Goal: Transaction & Acquisition: Purchase product/service

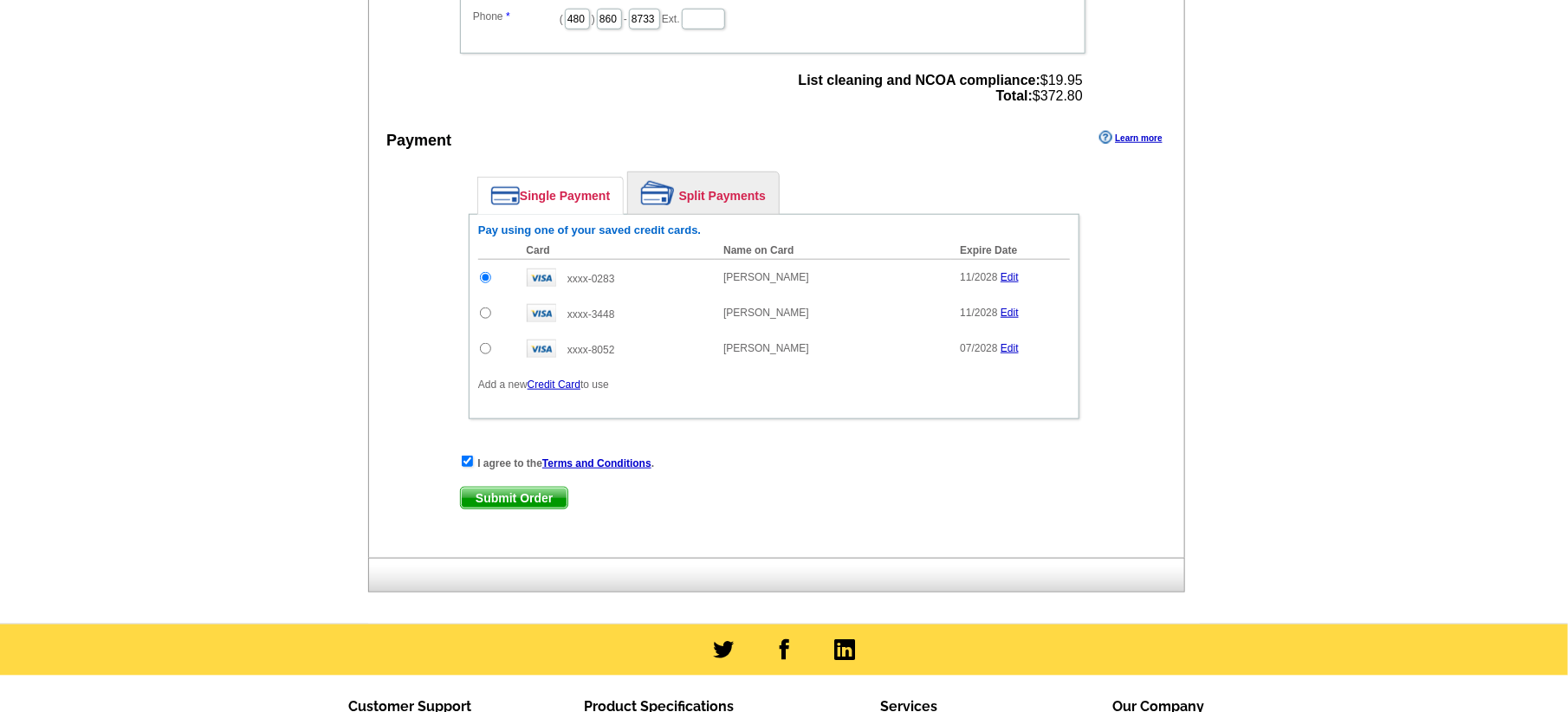
scroll to position [650, 0]
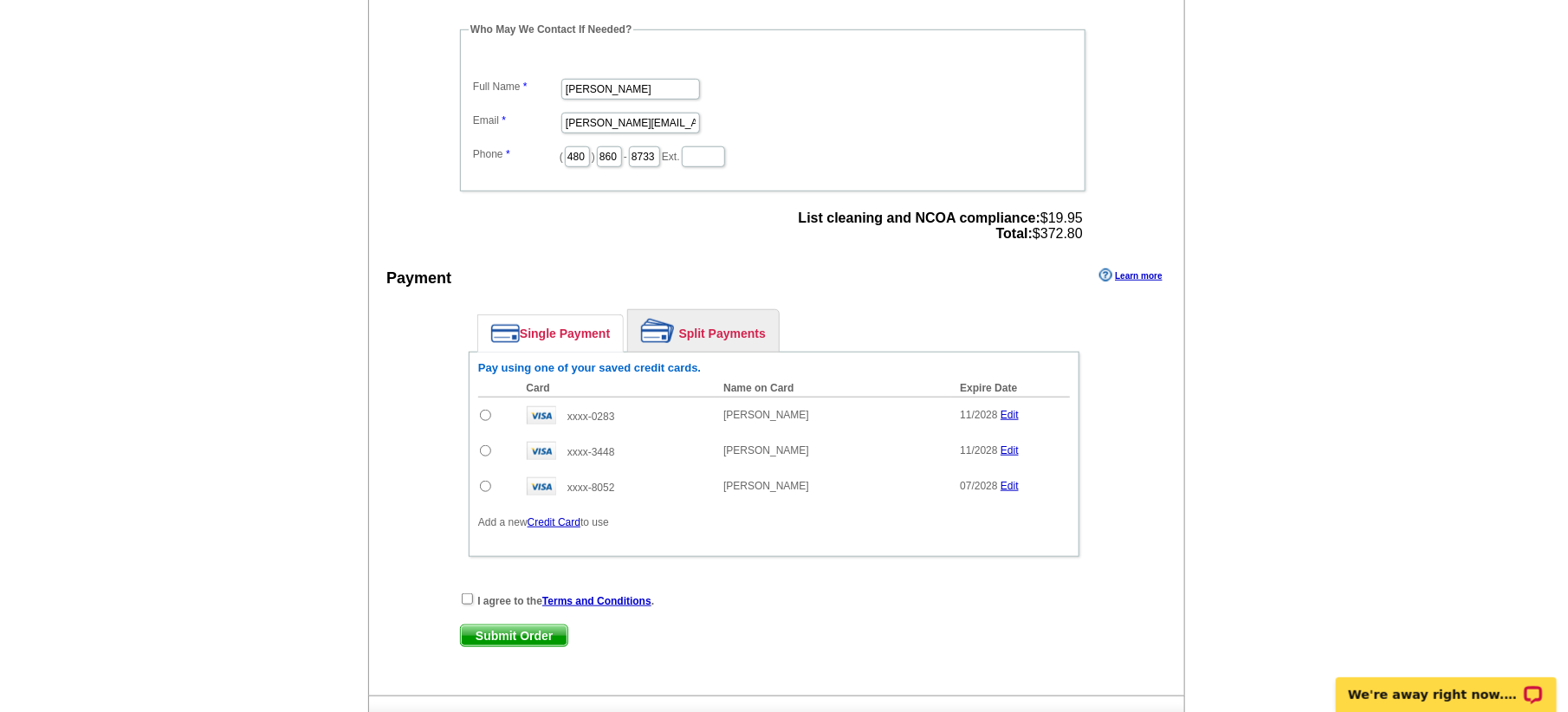
scroll to position [542, 0]
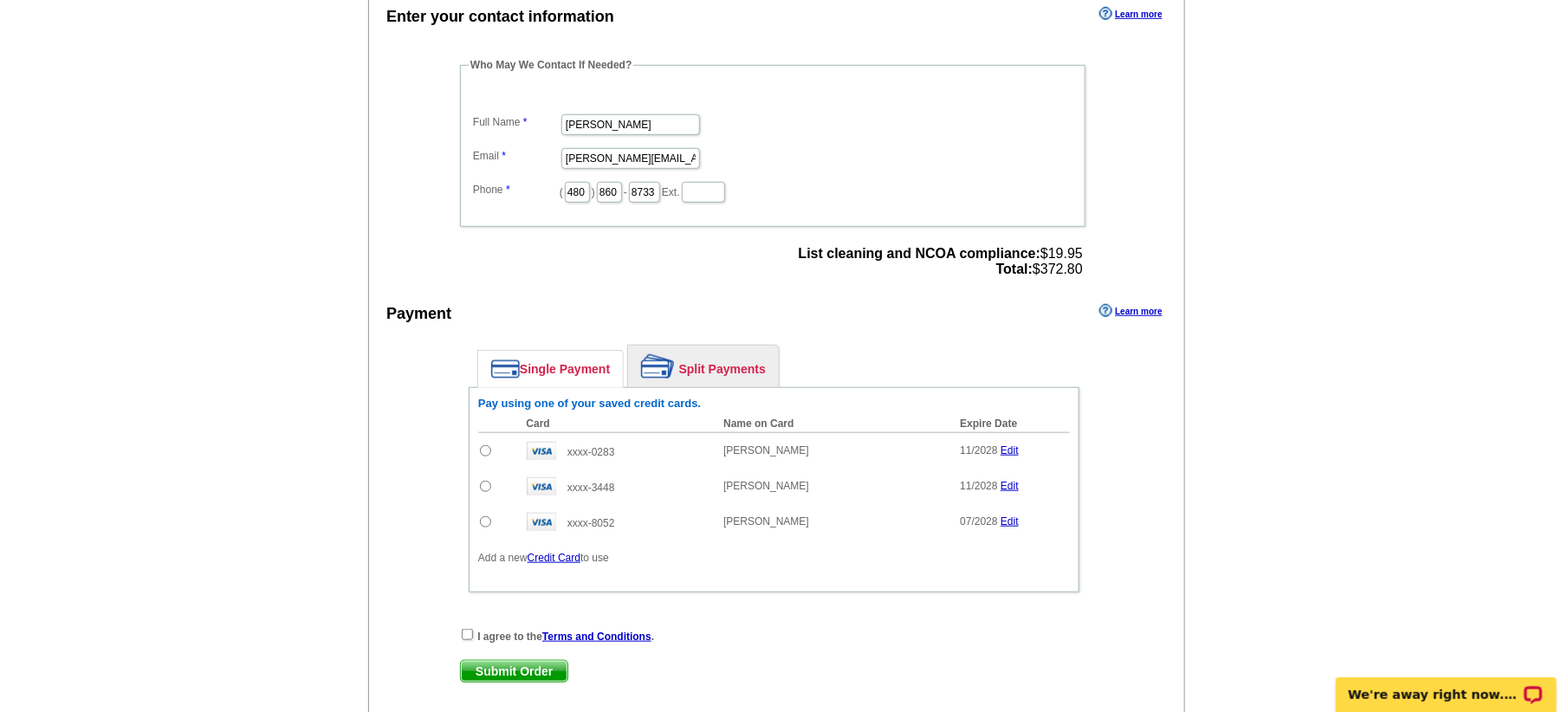
click at [484, 449] on input "radio" at bounding box center [486, 451] width 11 height 11
radio input "true"
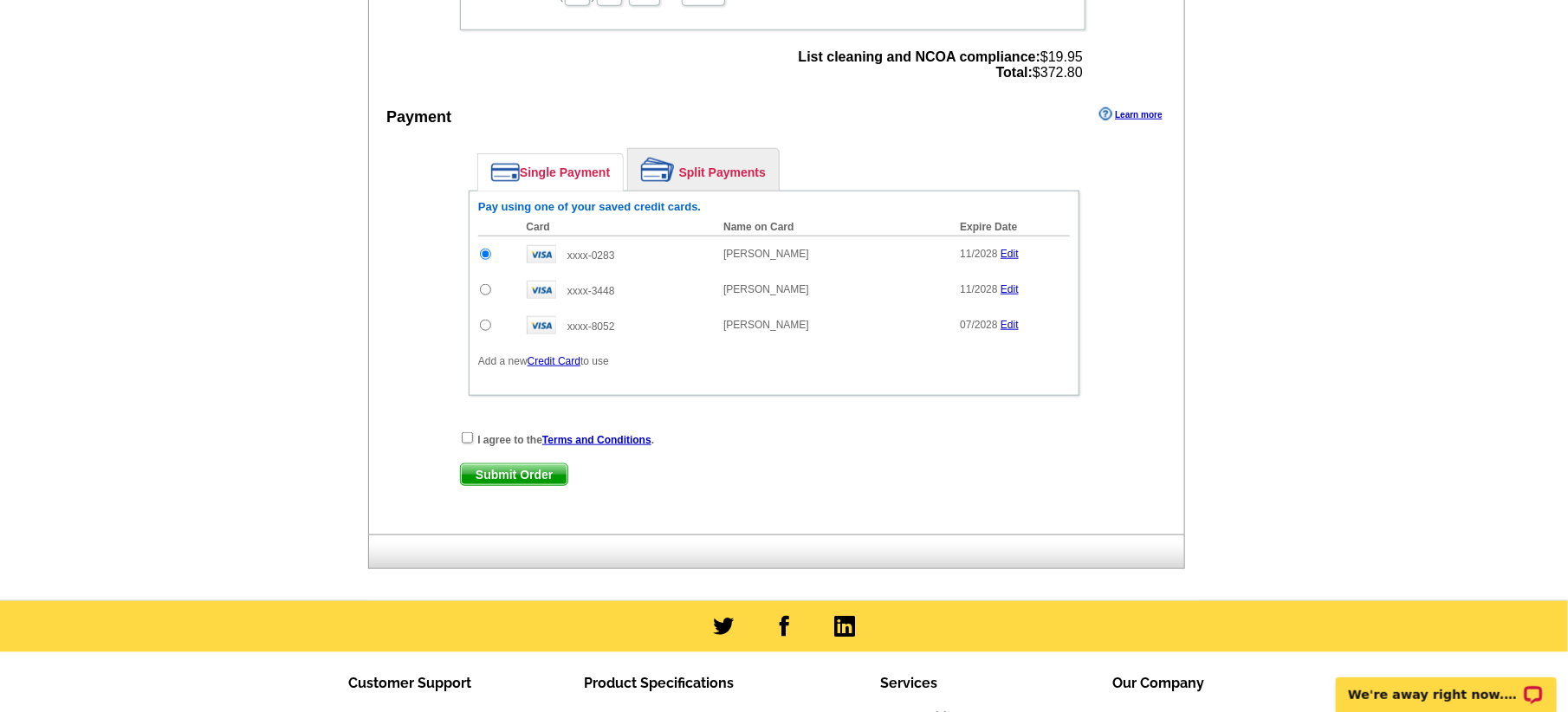
scroll to position [759, 0]
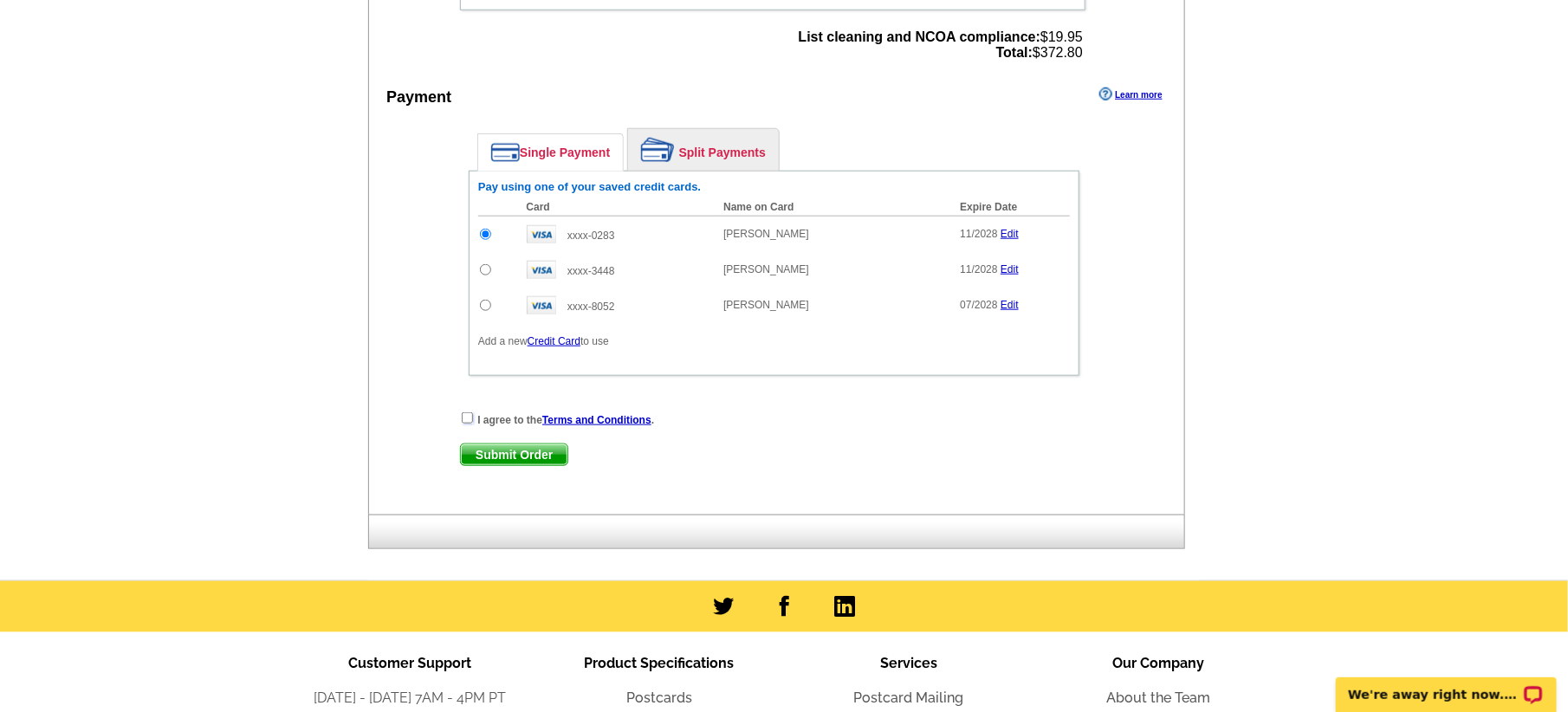
click at [466, 418] on input "checkbox" at bounding box center [467, 418] width 11 height 11
checkbox input "true"
click at [514, 452] on span "Submit Order" at bounding box center [514, 455] width 106 height 21
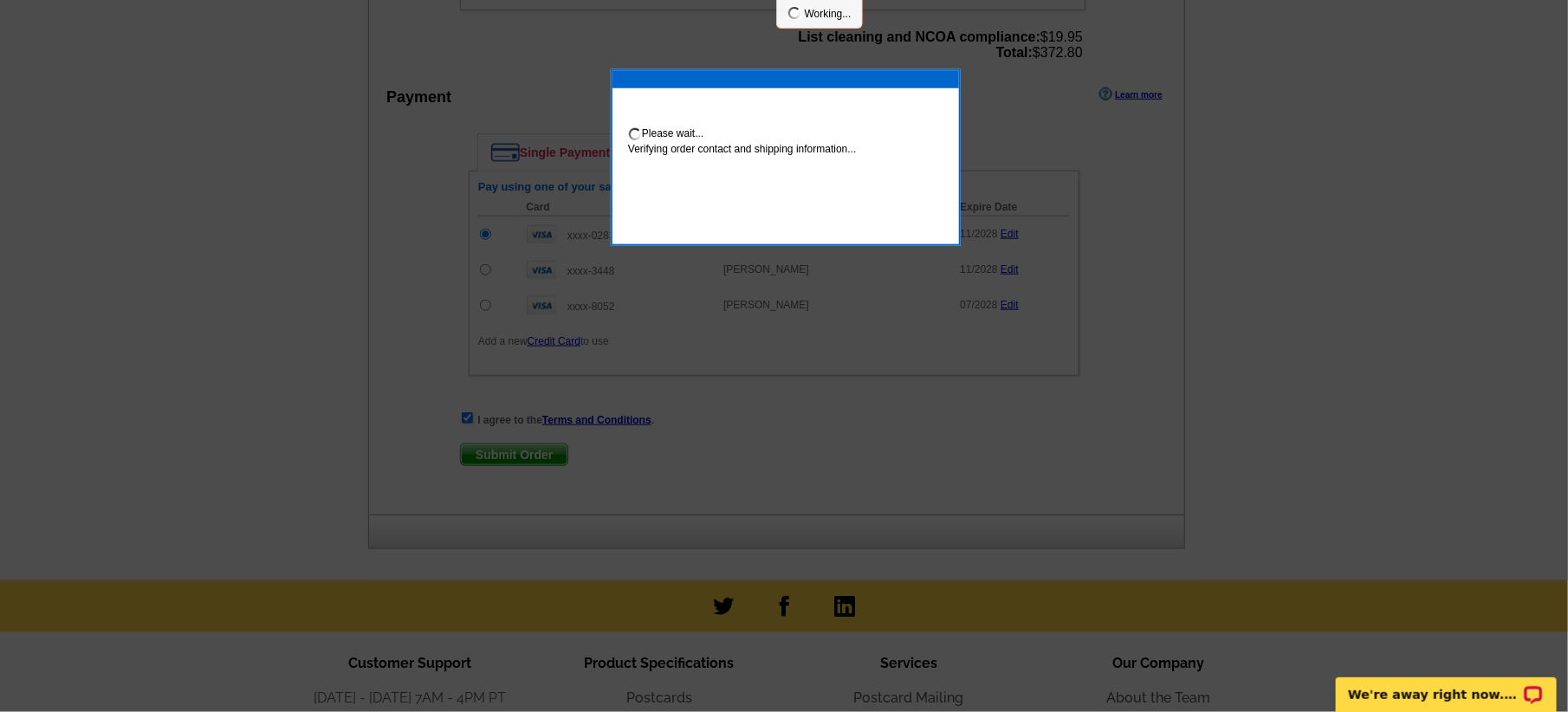
scroll to position [750, 0]
